Goal: Check status: Check status

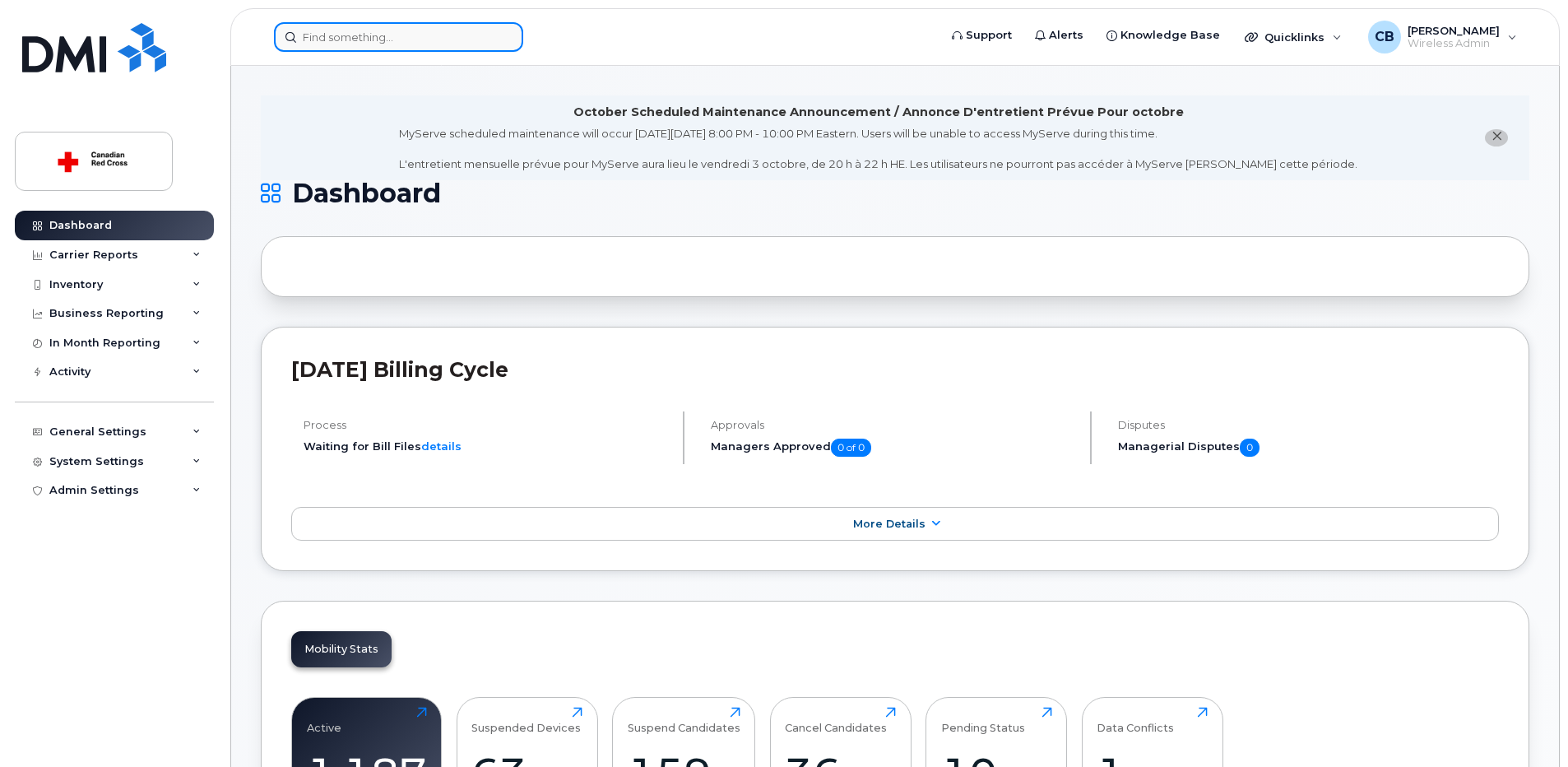
click at [396, 40] on input at bounding box center [399, 36] width 249 height 29
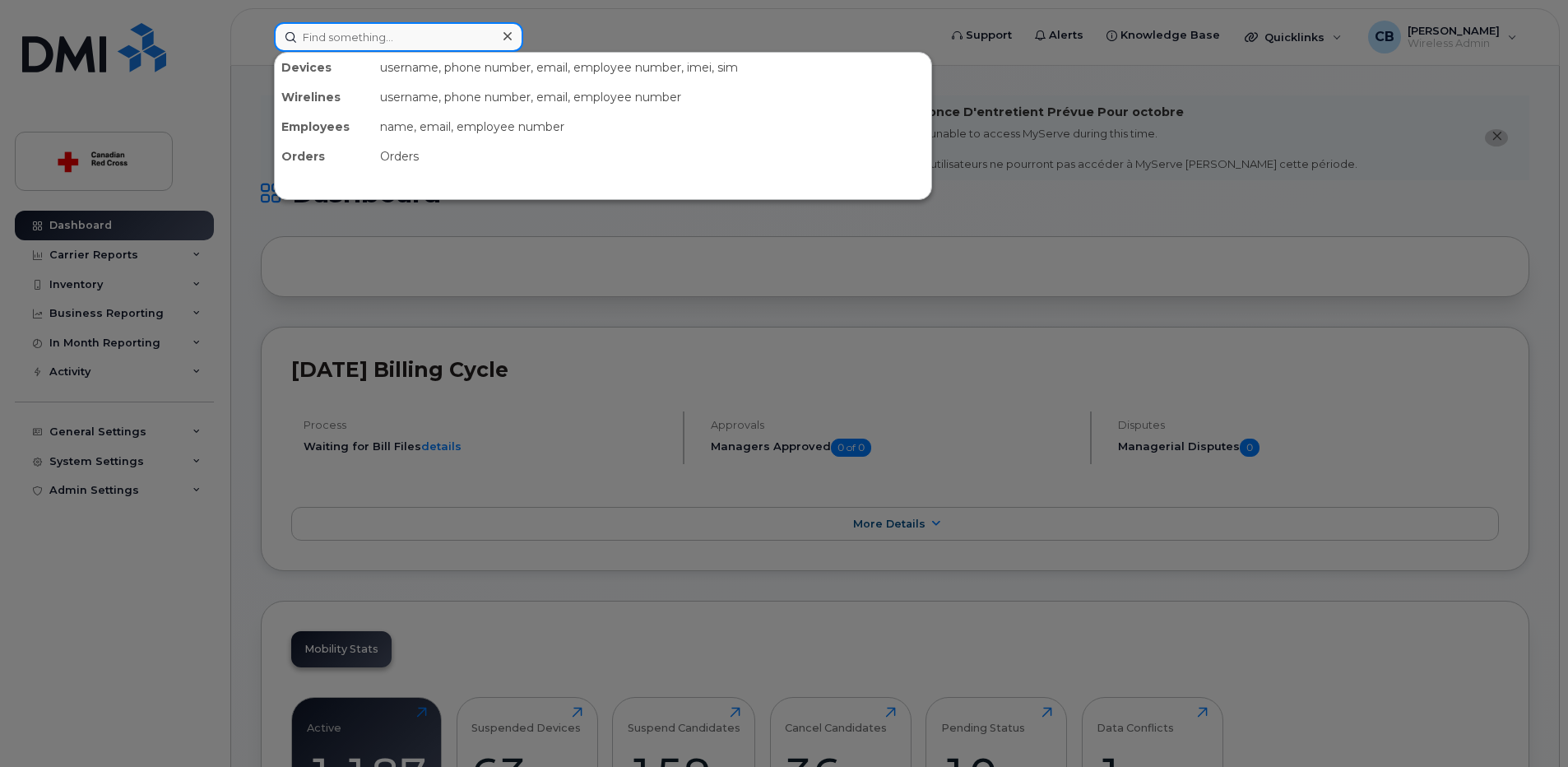
paste input "[PHONE_NUMBER]"
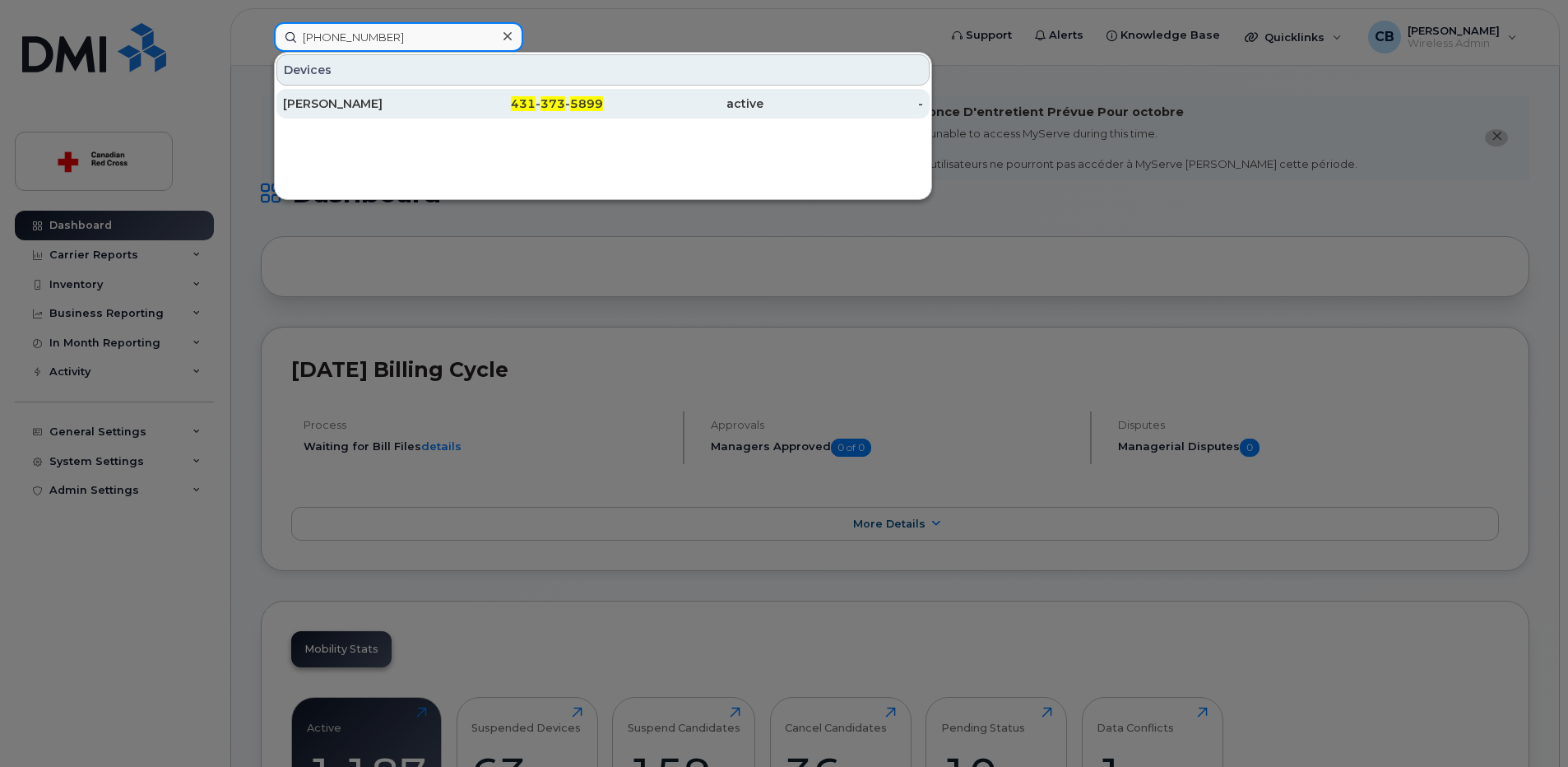
type input "[PHONE_NUMBER]"
click at [371, 104] on div "[PERSON_NAME]" at bounding box center [363, 104] width 161 height 17
